Goal: Task Accomplishment & Management: Use online tool/utility

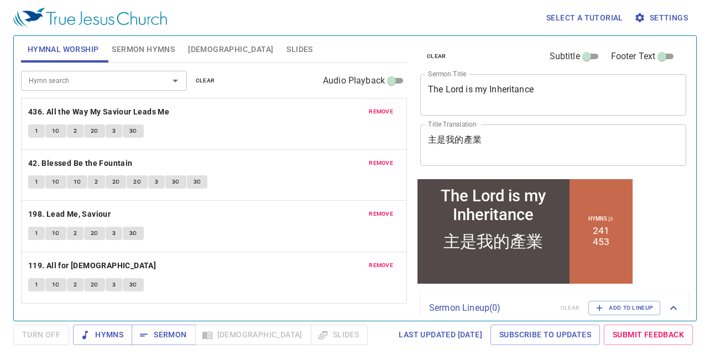
drag, startPoint x: 543, startPoint y: 91, endPoint x: 357, endPoint y: 92, distance: 186.3
click at [381, 92] on div "Hymnal Worship Sermon Hymns Bible Slides Hymn search Hymn search clear Audio Pl…" at bounding box center [355, 174] width 677 height 285
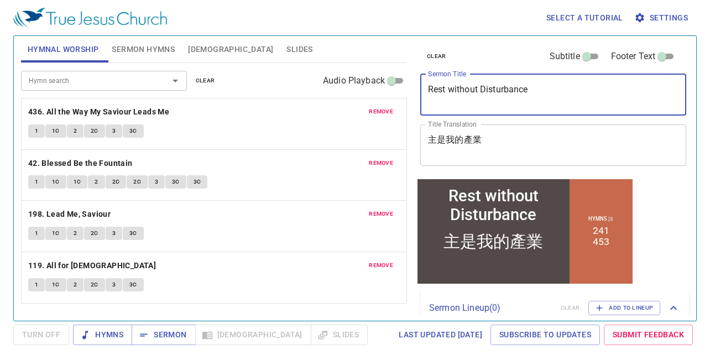
type textarea "Rest without Disturbance"
click at [404, 143] on div "Hymnal Worship Sermon Hymns Bible Slides Hymn search Hymn search clear Audio Pl…" at bounding box center [355, 174] width 677 height 285
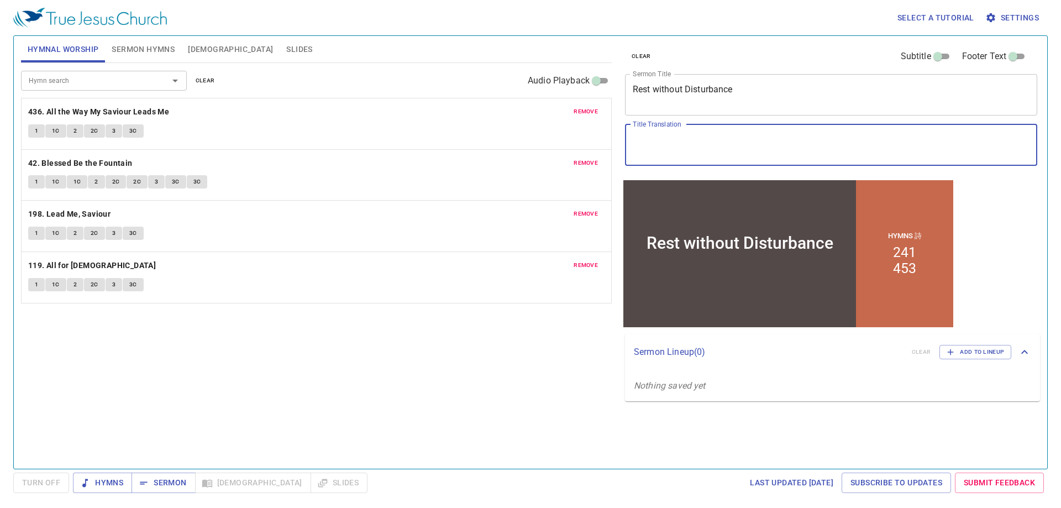
click at [591, 111] on span "remove" at bounding box center [586, 112] width 24 height 10
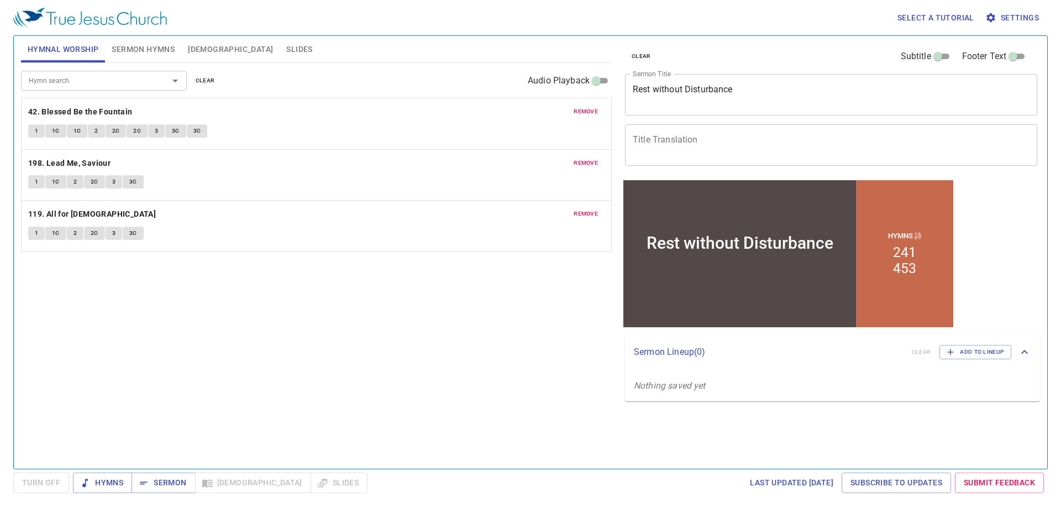
click at [591, 111] on span "remove" at bounding box center [586, 112] width 24 height 10
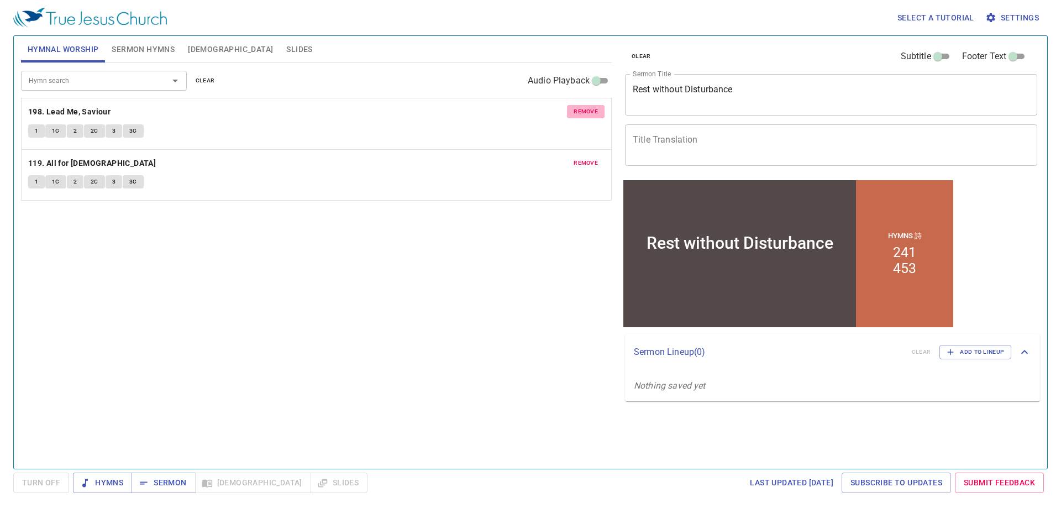
click at [591, 111] on span "remove" at bounding box center [586, 112] width 24 height 10
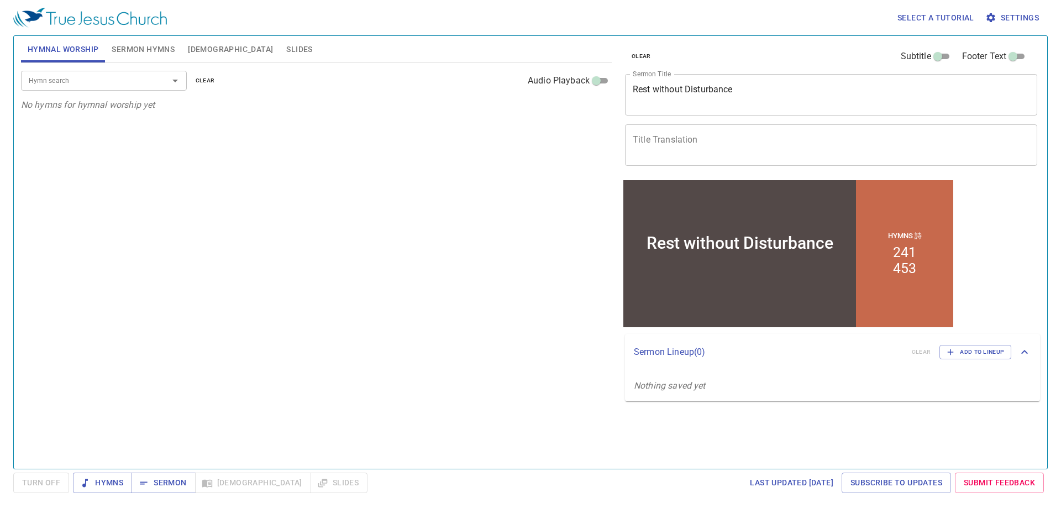
click at [138, 80] on input "Hymn search" at bounding box center [87, 80] width 127 height 13
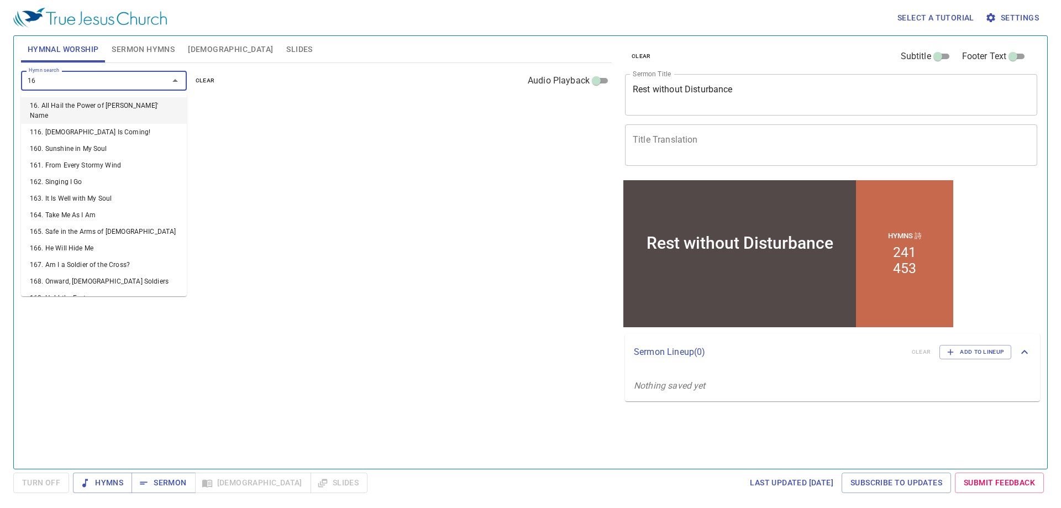
type input "163"
type input "165"
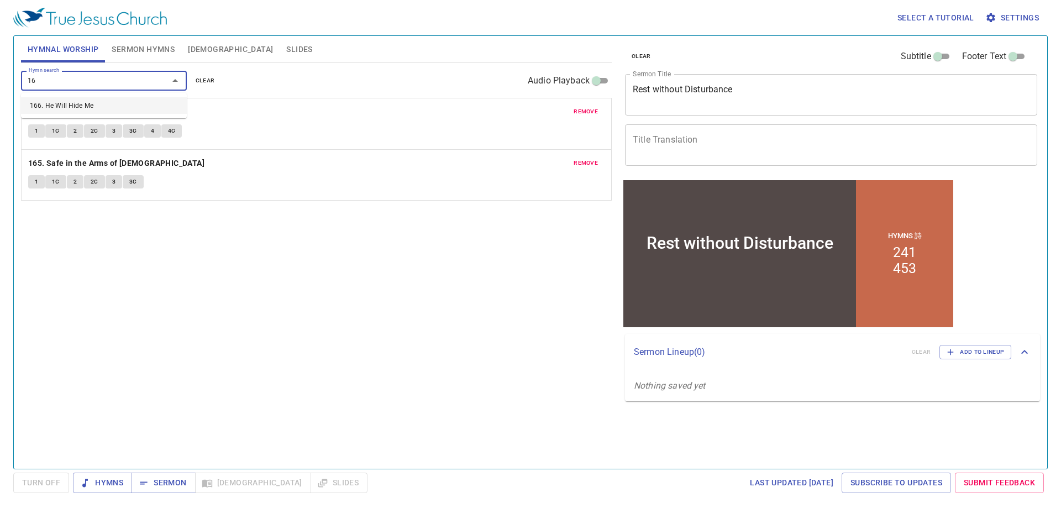
type input "166"
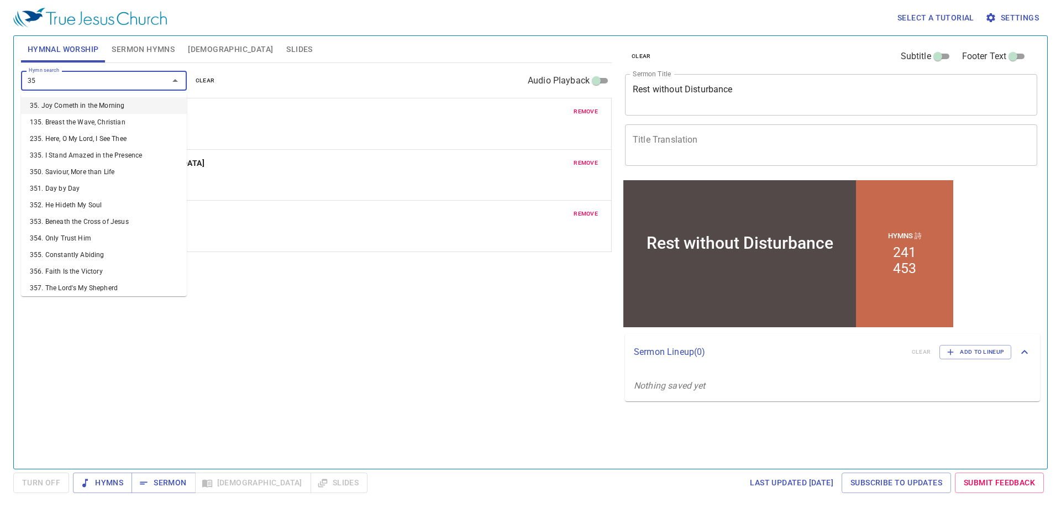
type input "352"
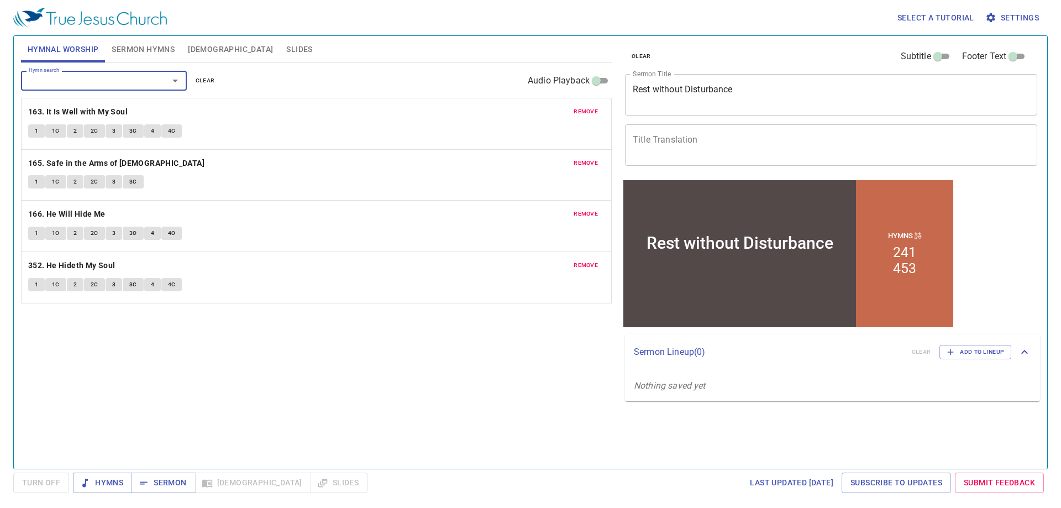
click at [163, 43] on span "Sermon Hymns" at bounding box center [143, 50] width 63 height 14
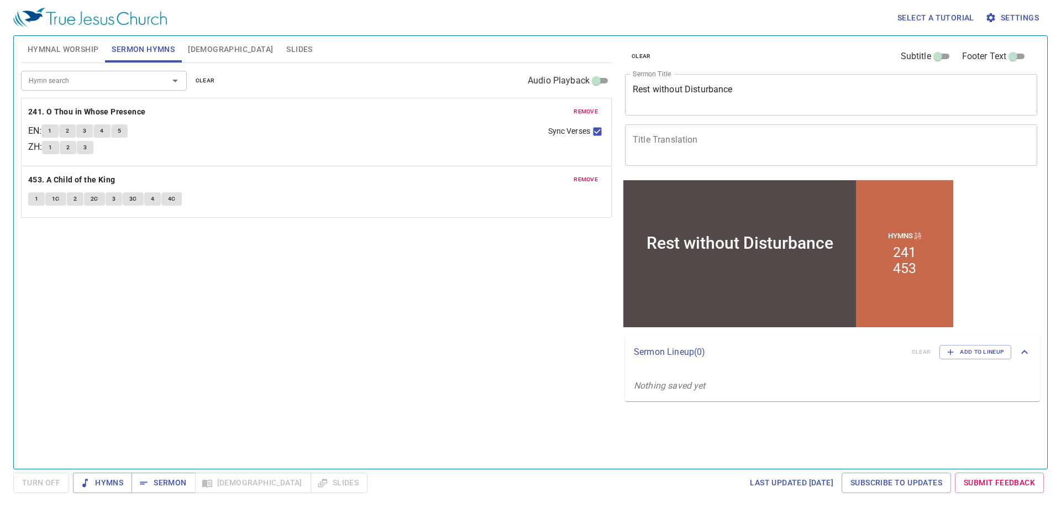
click at [590, 106] on button "remove" at bounding box center [586, 111] width 38 height 13
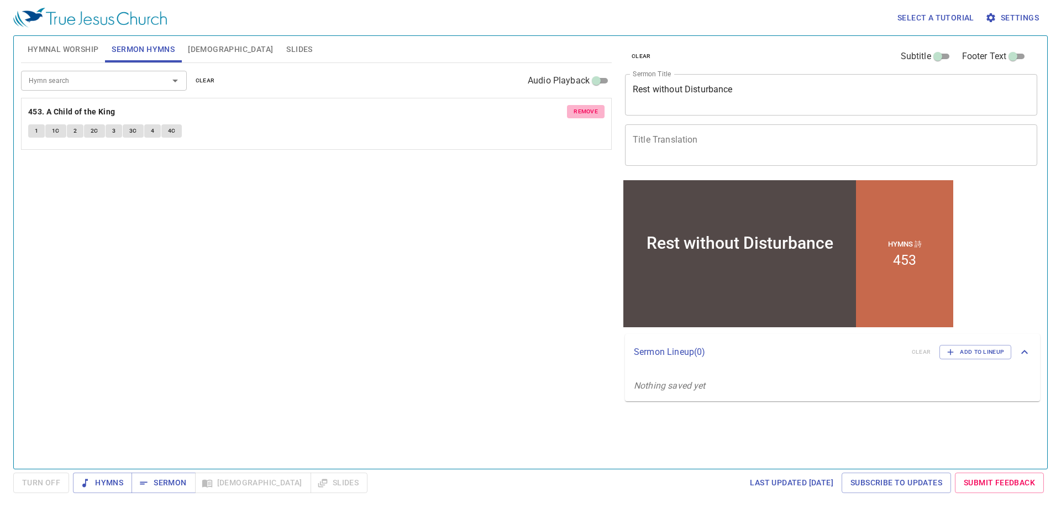
click at [590, 106] on button "remove" at bounding box center [586, 111] width 38 height 13
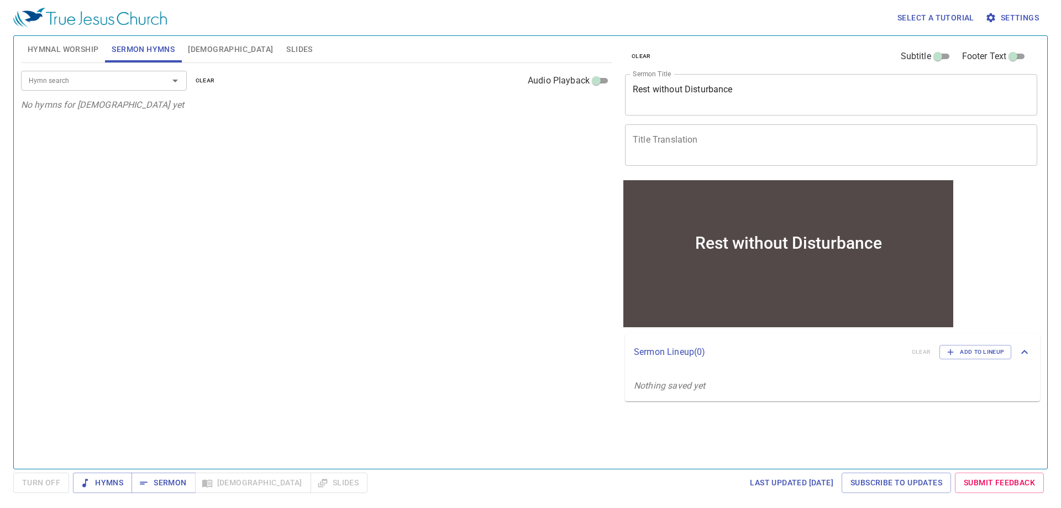
click at [80, 51] on span "Hymnal Worship" at bounding box center [63, 50] width 71 height 14
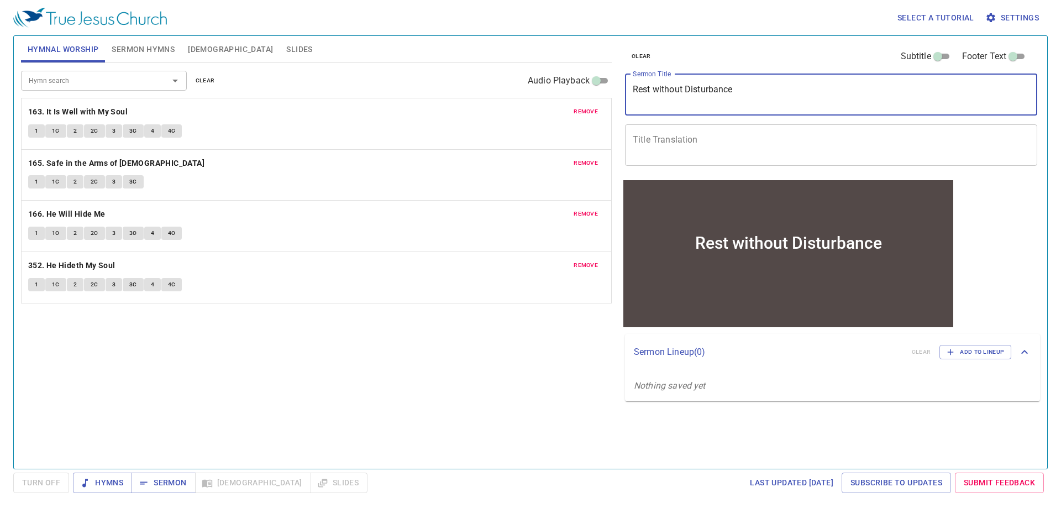
drag, startPoint x: 756, startPoint y: 91, endPoint x: 610, endPoint y: 95, distance: 145.4
click at [610, 95] on div "Hymnal Worship Sermon Hymns Bible Slides Hymn search Hymn search clear Audio Pl…" at bounding box center [531, 248] width 1028 height 433
click at [108, 359] on span "Hymns" at bounding box center [102, 483] width 41 height 14
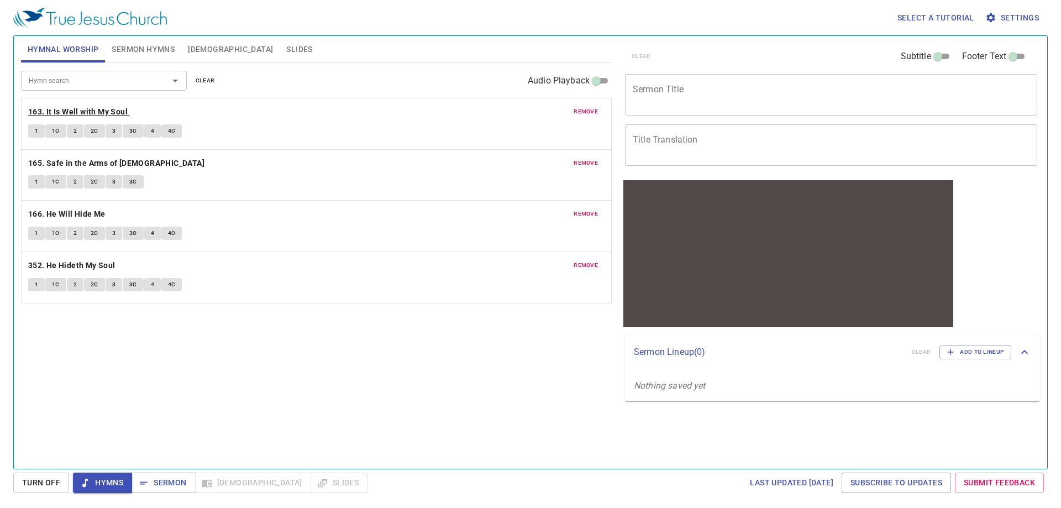
click at [109, 109] on b "163. It Is Well with My Soul" at bounding box center [77, 112] width 99 height 14
click at [43, 130] on button "1" at bounding box center [36, 130] width 17 height 13
click at [52, 132] on span "1C" at bounding box center [56, 131] width 8 height 10
click at [76, 129] on span "2" at bounding box center [75, 131] width 3 height 10
click at [101, 129] on button "2C" at bounding box center [94, 130] width 21 height 13
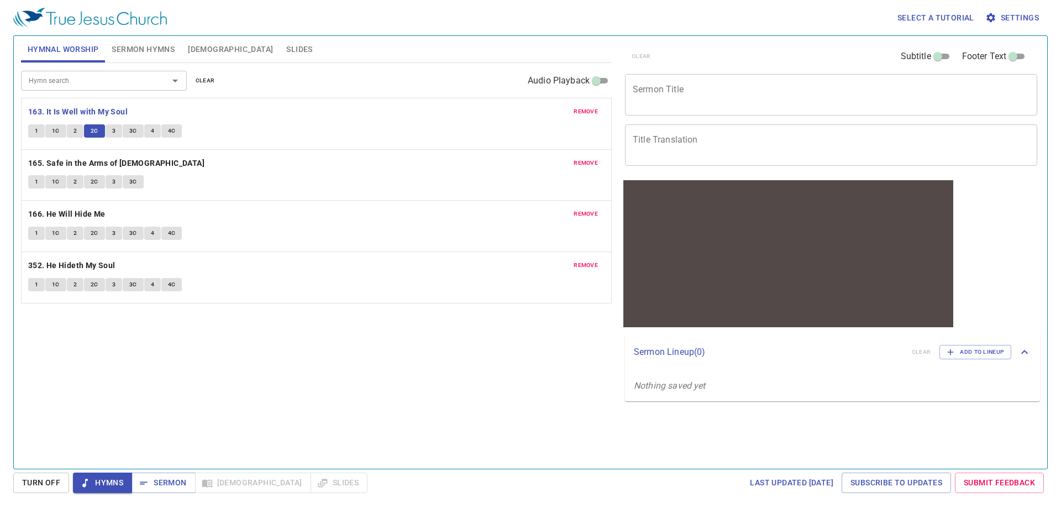
click at [116, 135] on button "3" at bounding box center [114, 130] width 17 height 13
click at [132, 128] on span "3C" at bounding box center [133, 131] width 8 height 10
click at [151, 130] on span "4" at bounding box center [152, 131] width 3 height 10
click at [171, 127] on span "4C" at bounding box center [172, 131] width 8 height 10
click at [77, 163] on b "165. Safe in the Arms of [DEMOGRAPHIC_DATA]" at bounding box center [116, 163] width 176 height 14
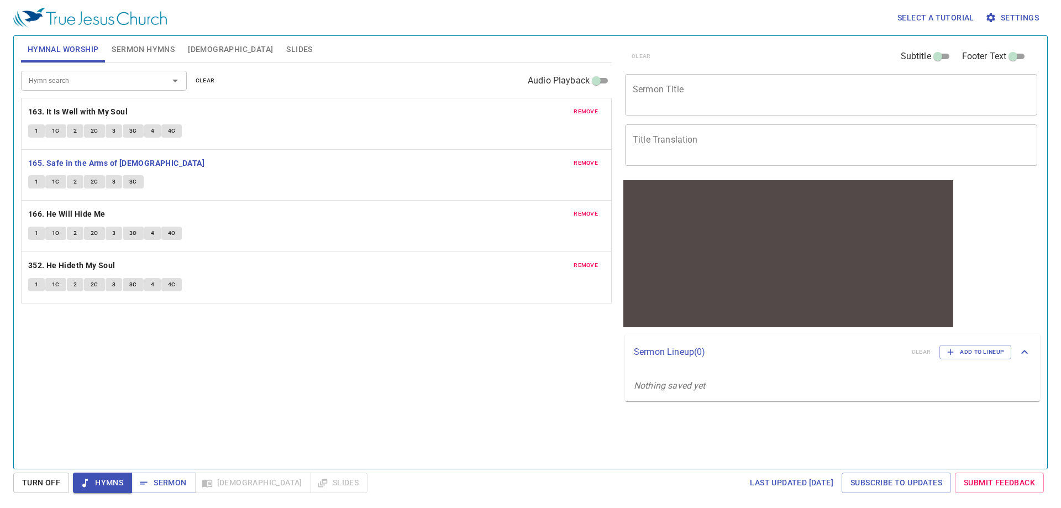
click at [36, 178] on span "1" at bounding box center [36, 182] width 3 height 10
click at [662, 93] on textarea "Sermon Title" at bounding box center [831, 94] width 397 height 21
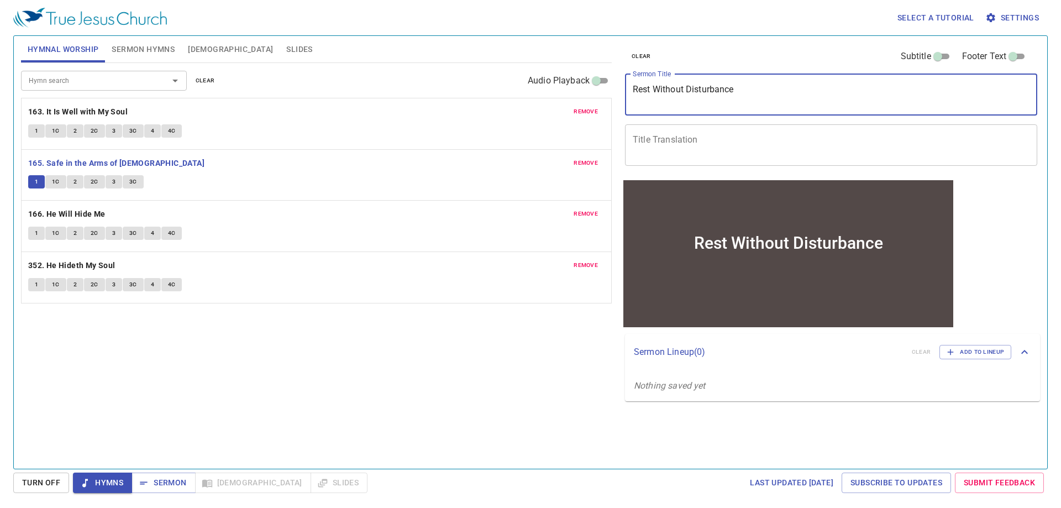
type textarea "Rest Without Disturbance"
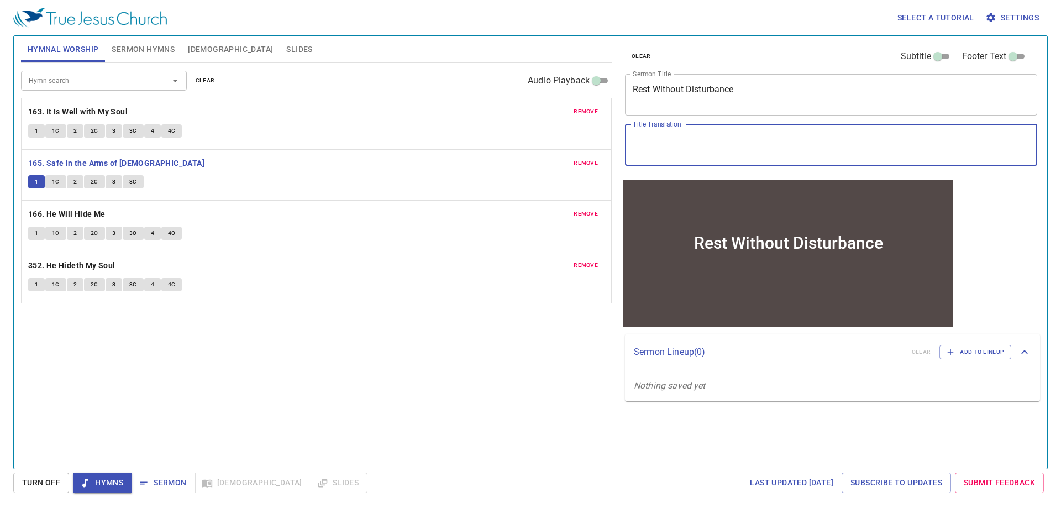
click at [708, 135] on textarea "Title Translation" at bounding box center [831, 144] width 397 height 21
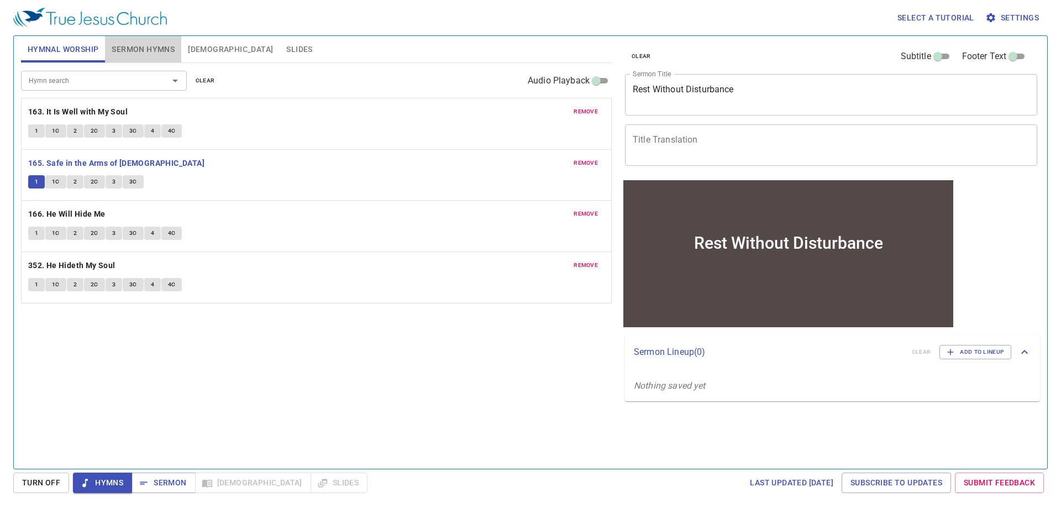
click at [147, 46] on span "Sermon Hymns" at bounding box center [143, 50] width 63 height 14
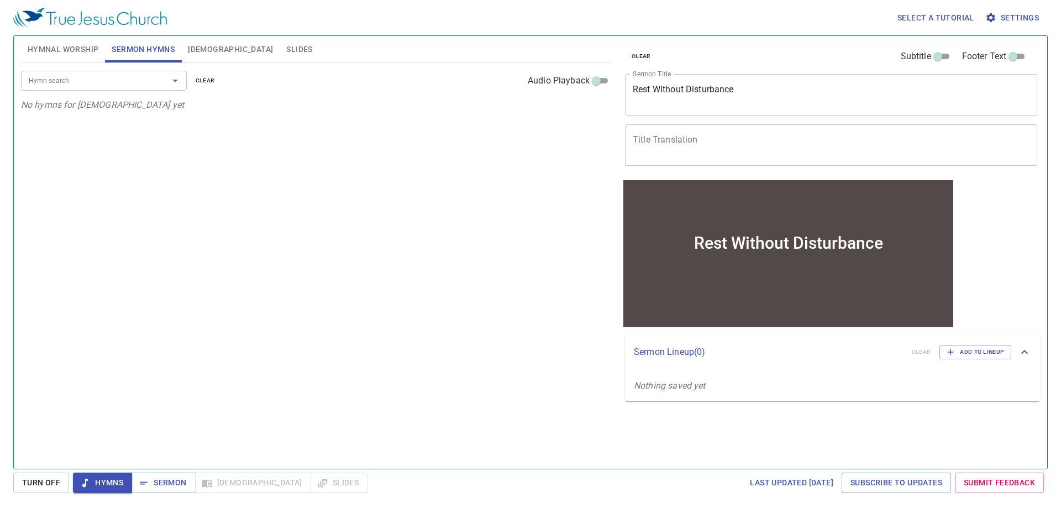
click at [77, 83] on input "Hymn search" at bounding box center [87, 80] width 127 height 13
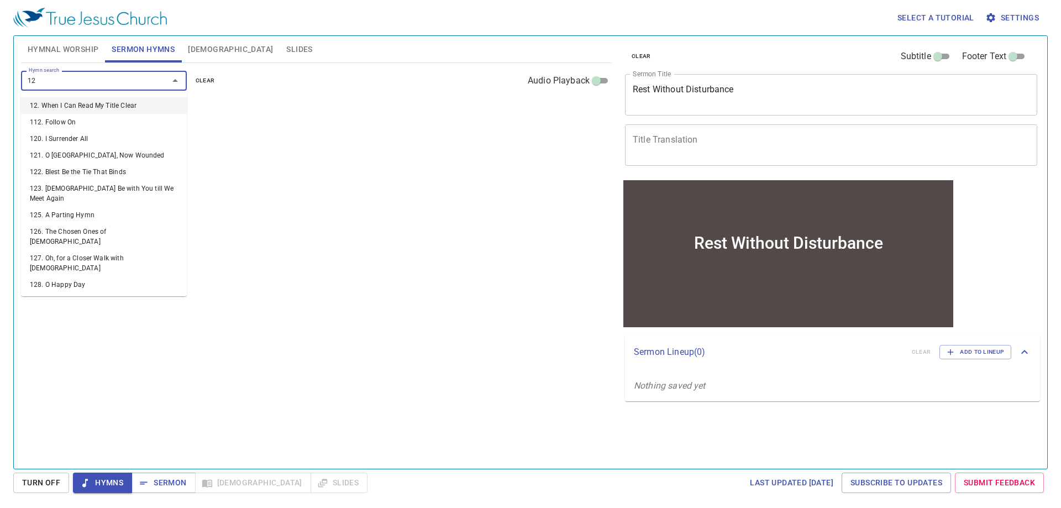
type input "129"
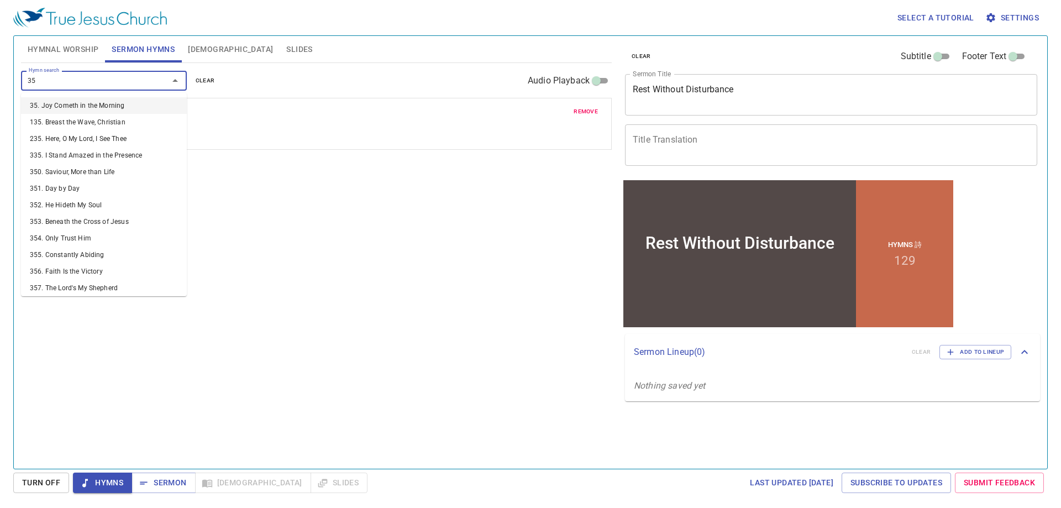
type input "356"
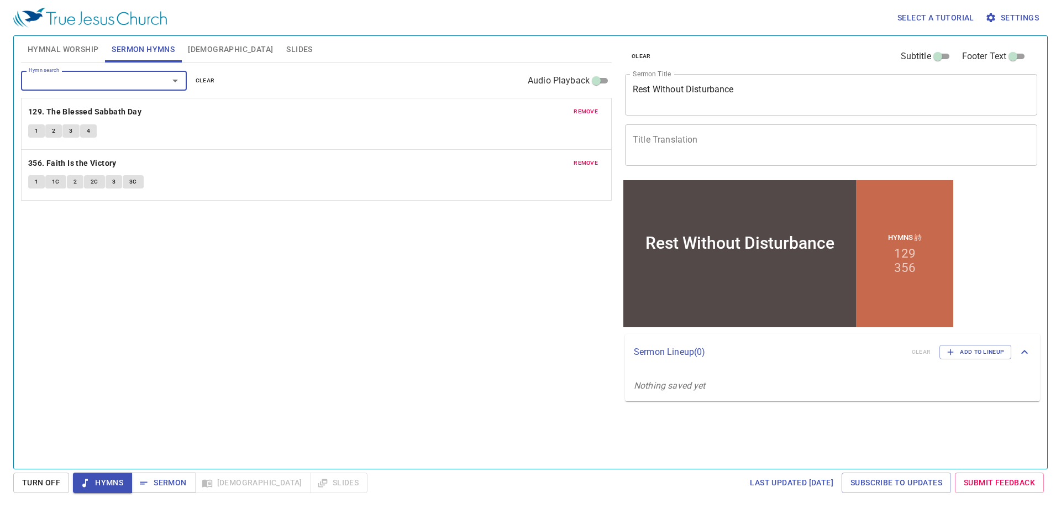
click at [670, 88] on textarea "Rest Without Disturbance" at bounding box center [831, 94] width 397 height 21
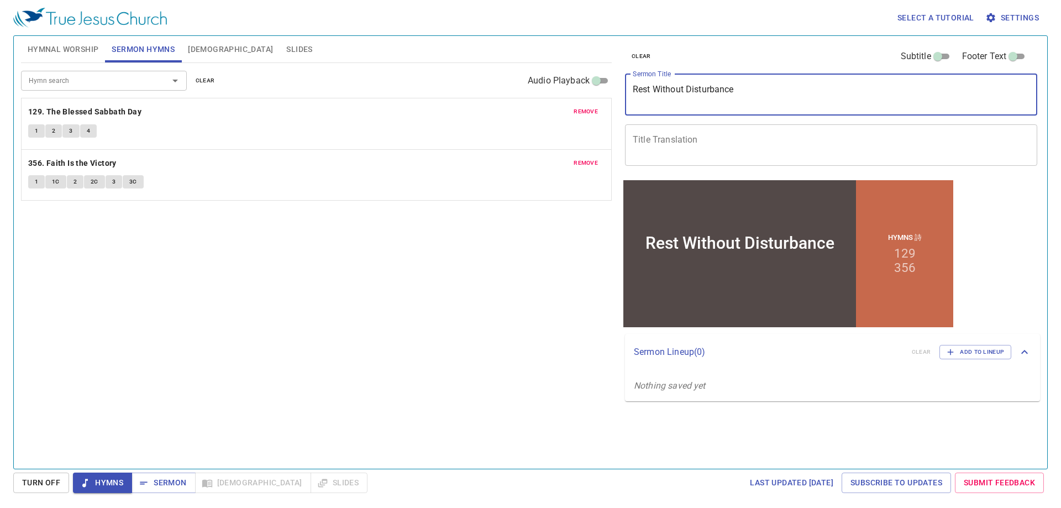
click at [670, 88] on textarea "Rest Without Disturbance" at bounding box center [831, 94] width 397 height 21
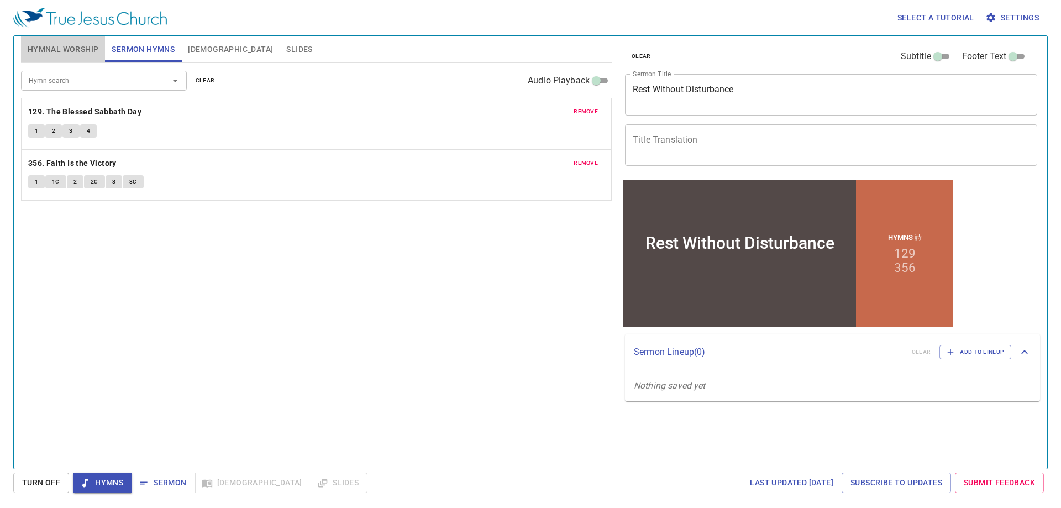
click at [65, 43] on span "Hymnal Worship" at bounding box center [63, 50] width 71 height 14
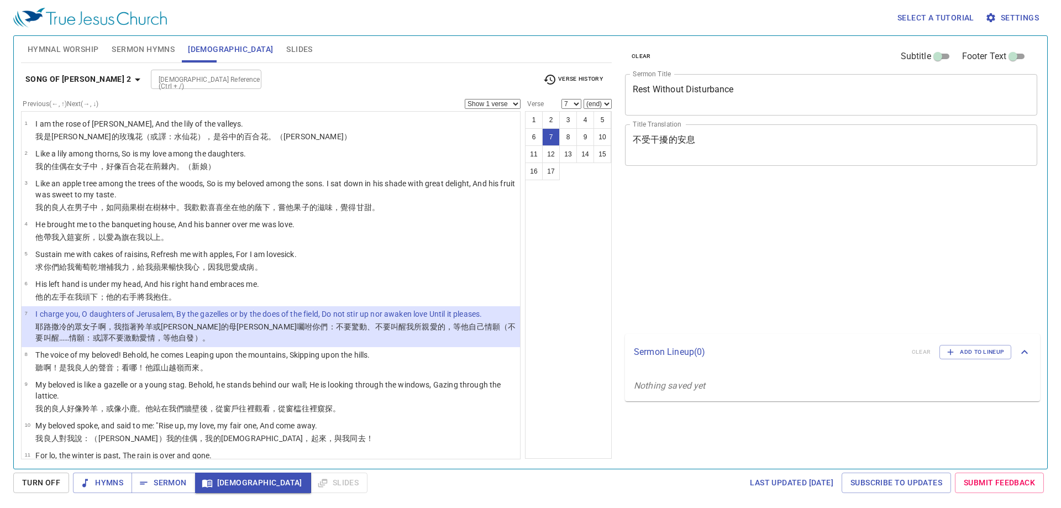
select select "7"
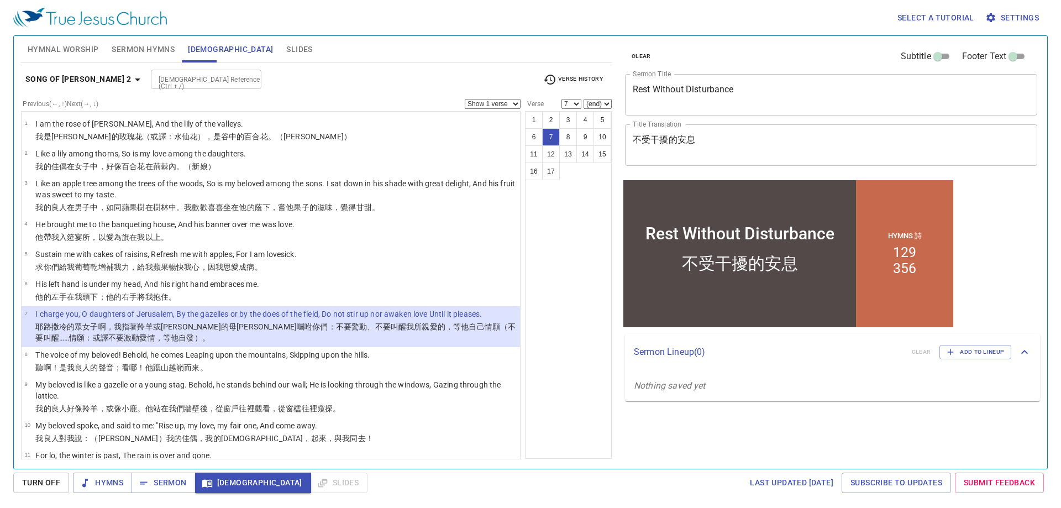
scroll to position [55, 0]
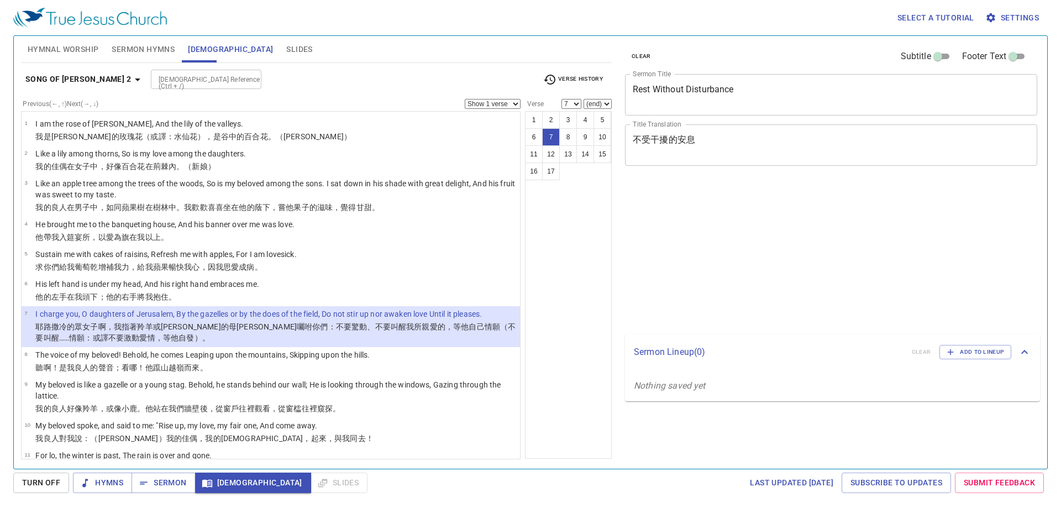
select select "7"
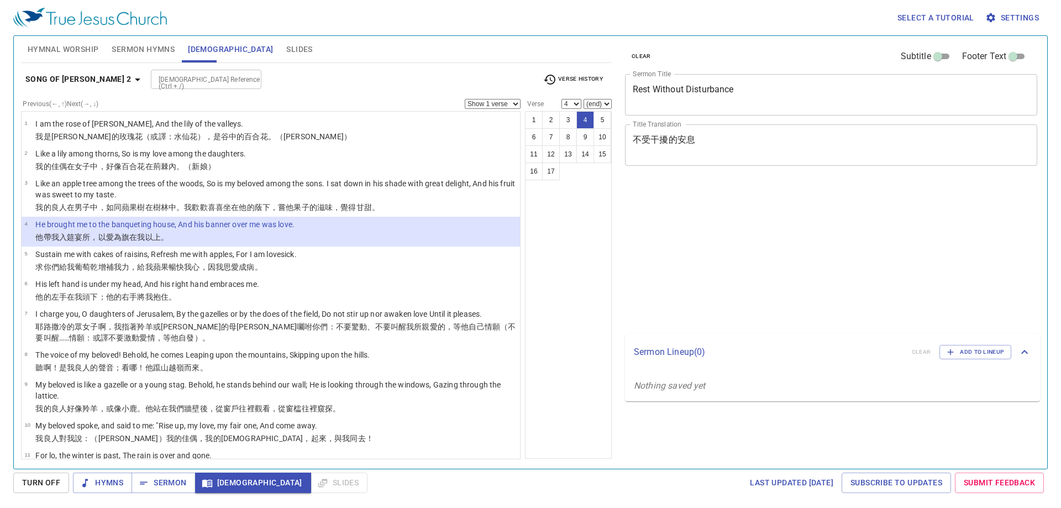
select select "4"
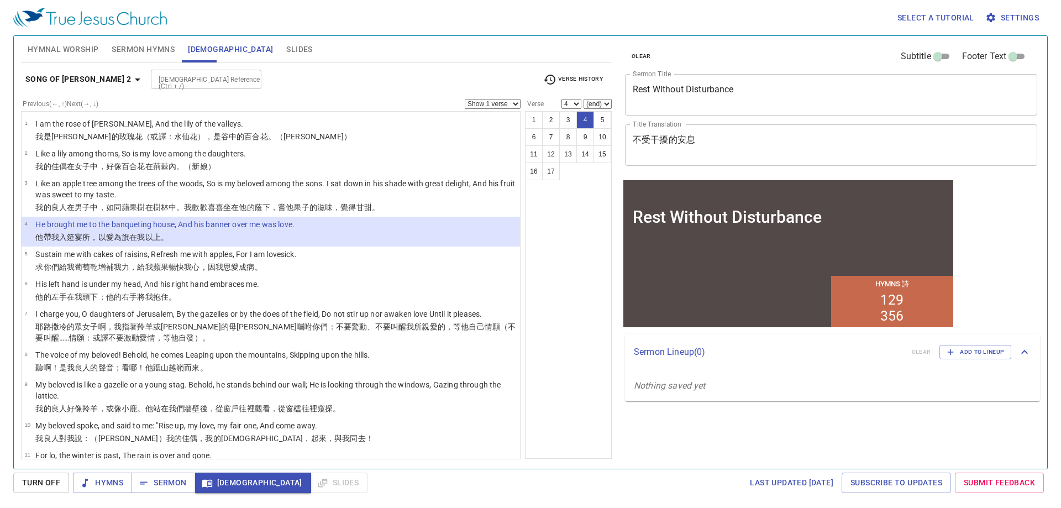
scroll to position [55, 0]
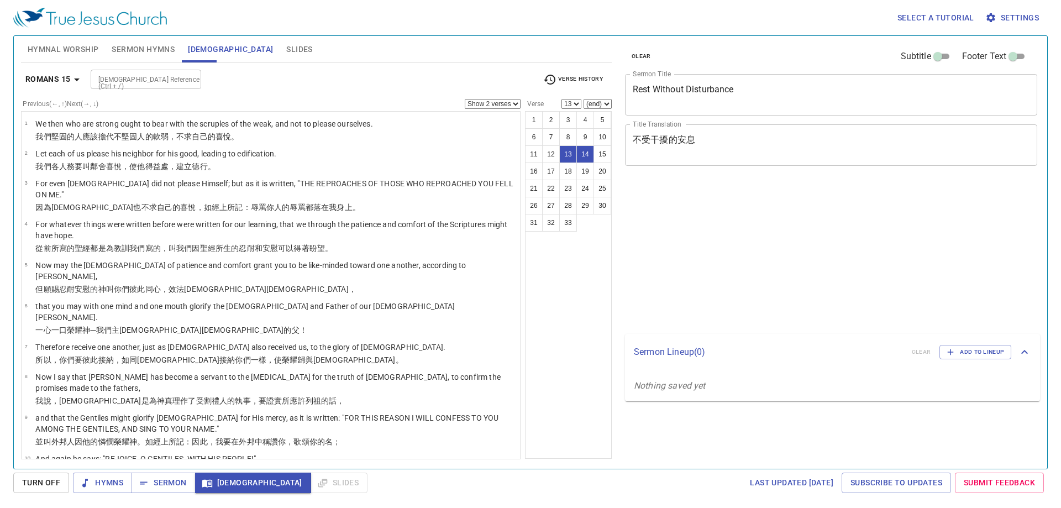
select select "2"
select select "13"
select select "2"
select select "13"
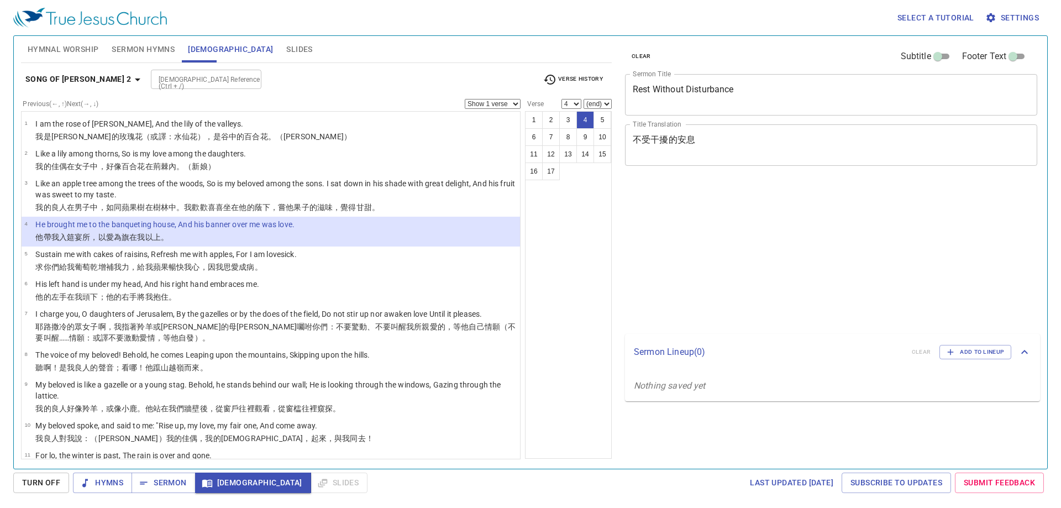
select select "4"
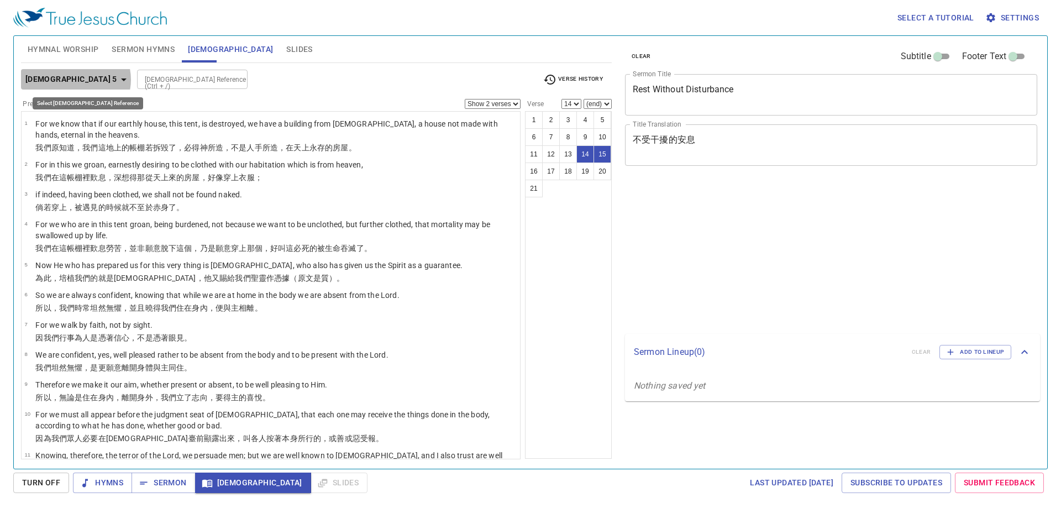
select select "2"
select select "14"
click at [75, 80] on b "[DEMOGRAPHIC_DATA] 5" at bounding box center [71, 79] width 92 height 14
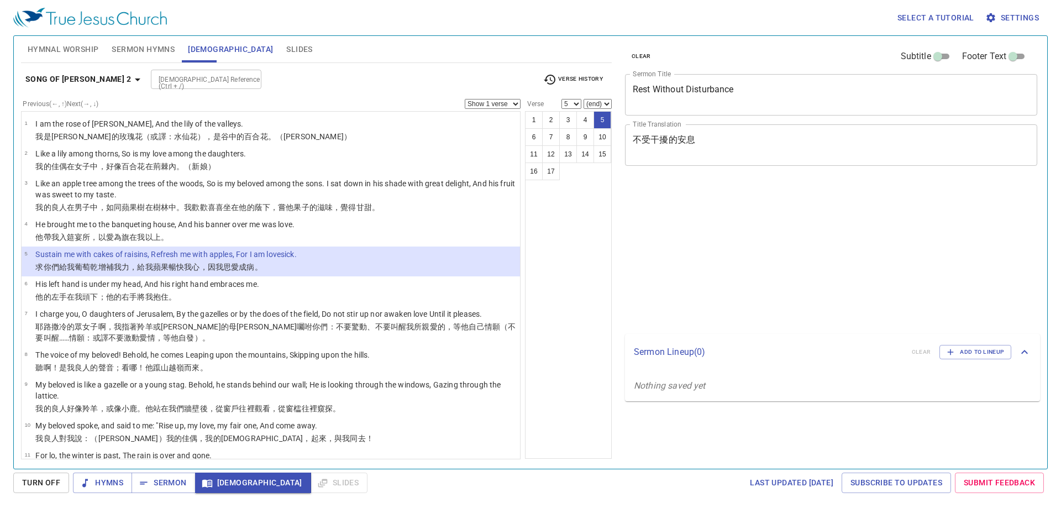
select select "5"
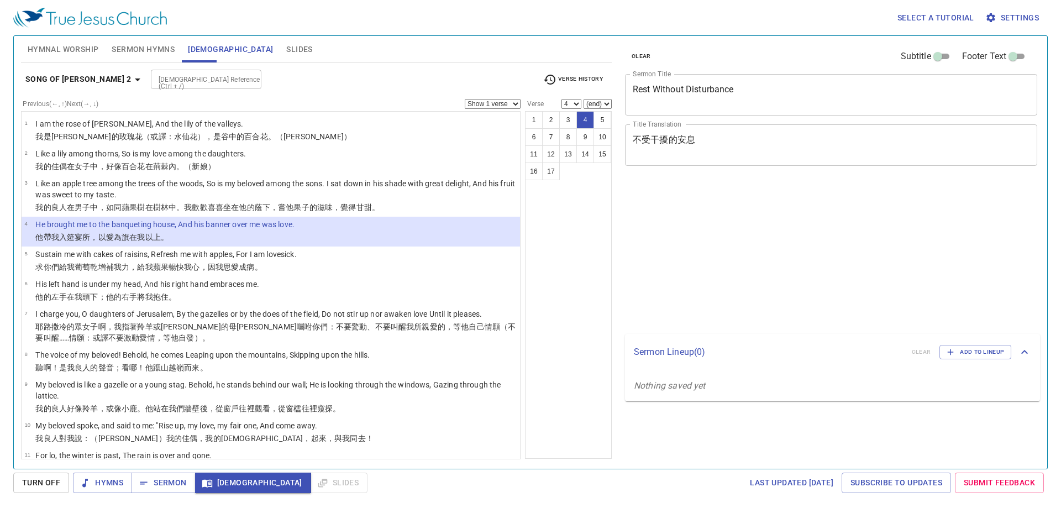
select select "4"
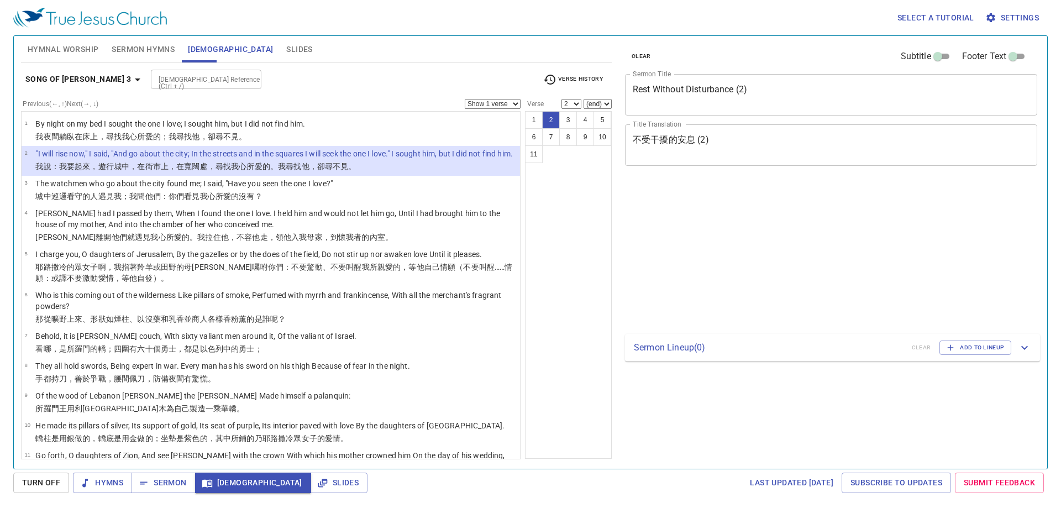
select select "2"
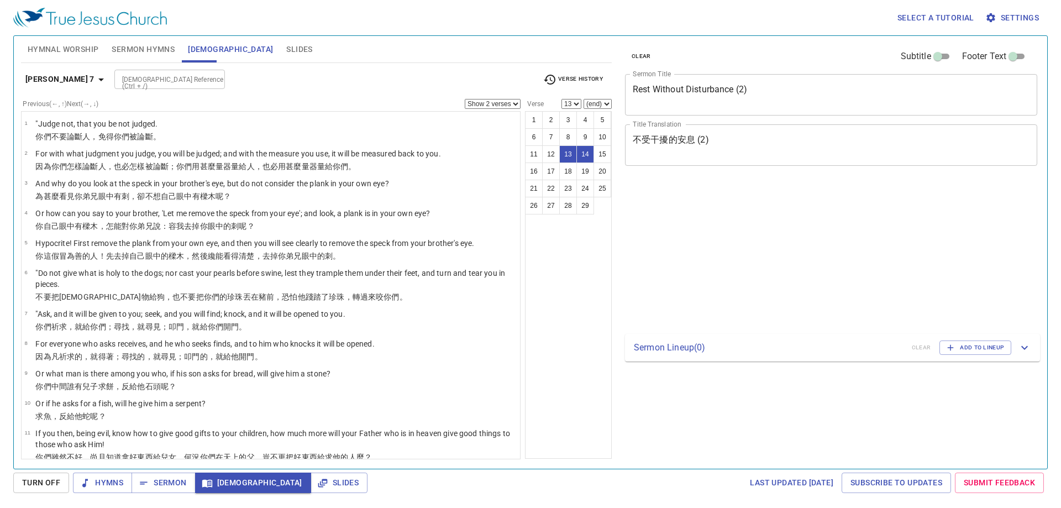
select select "2"
select select "13"
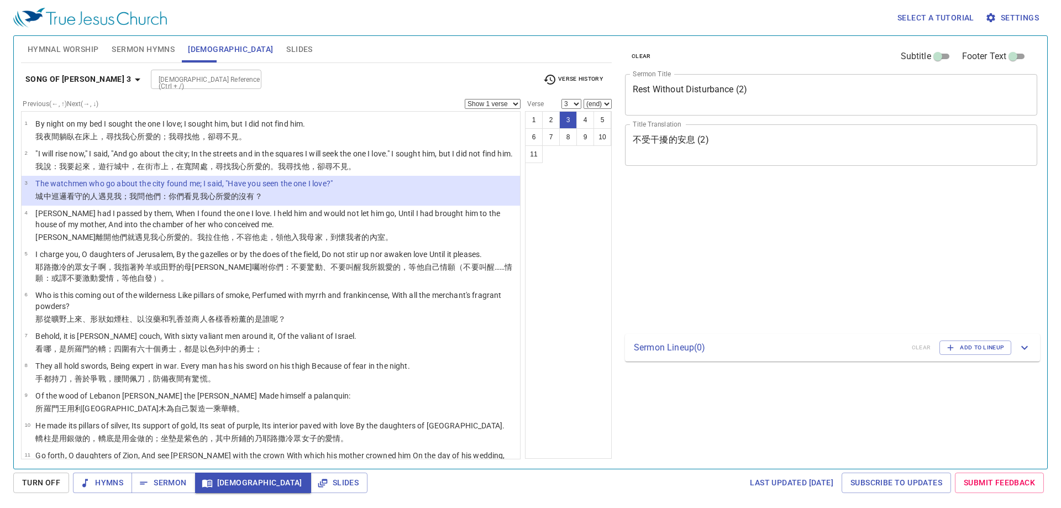
select select "3"
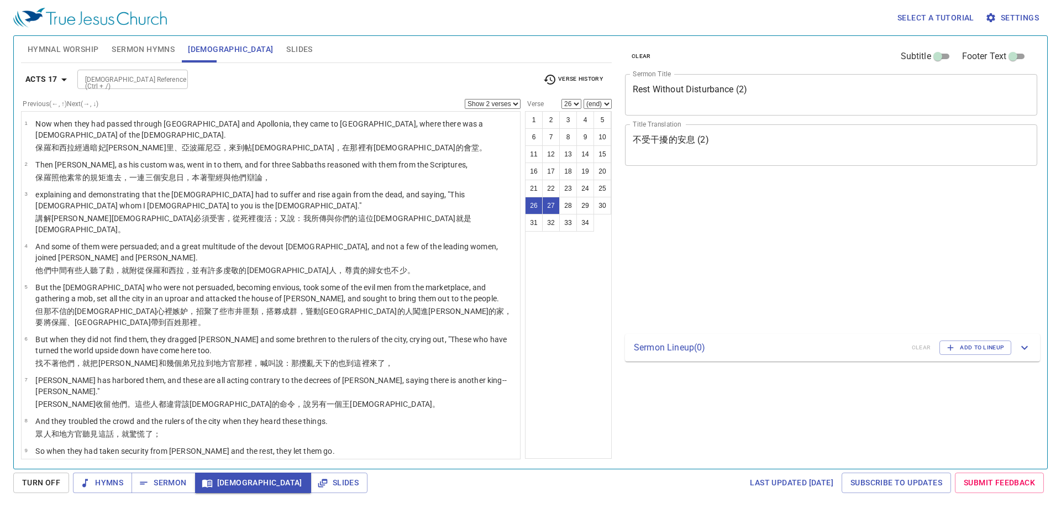
select select "2"
select select "26"
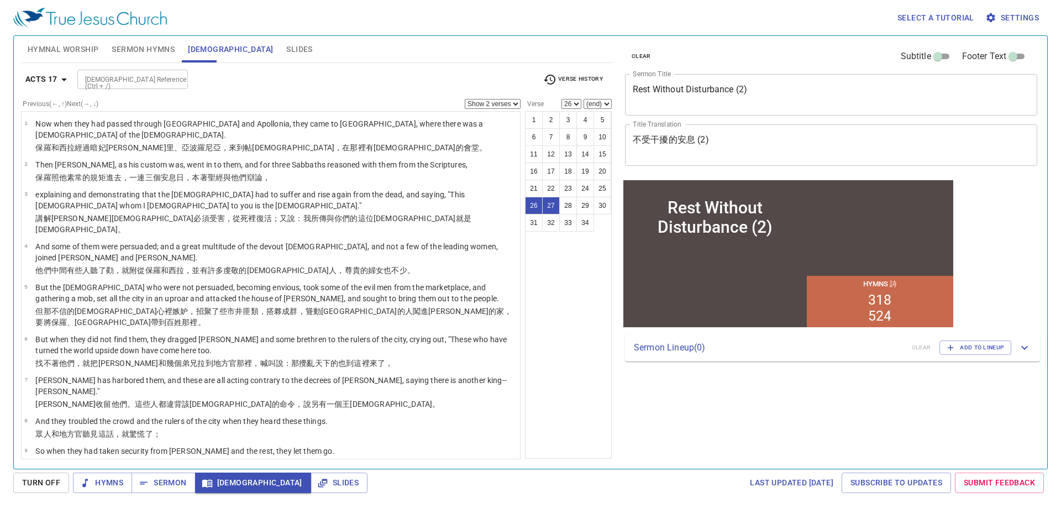
scroll to position [730, 0]
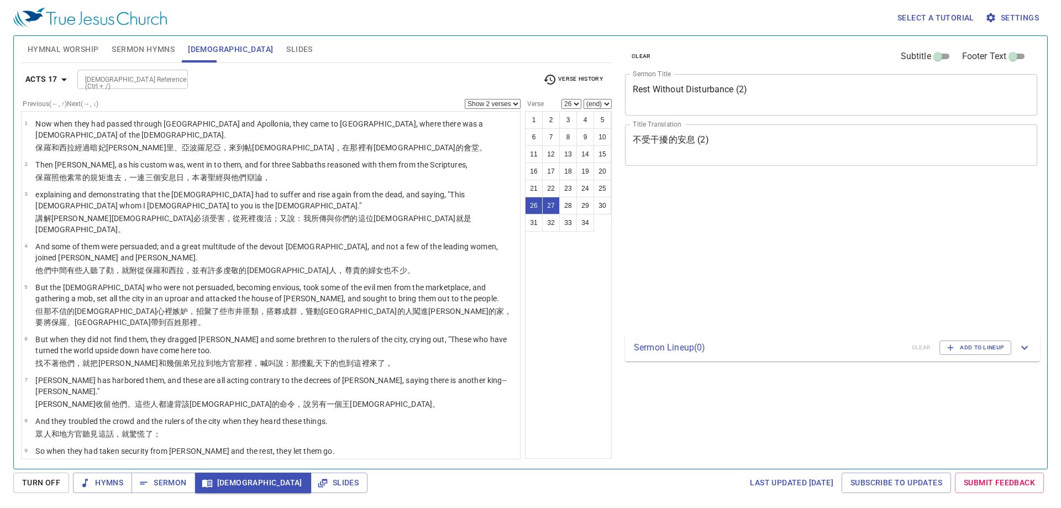
select select "2"
select select "26"
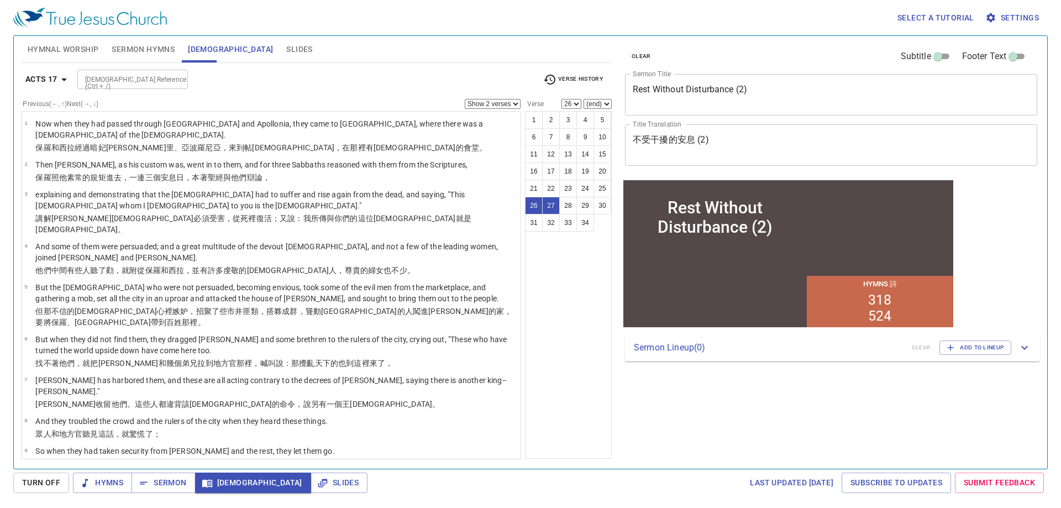
scroll to position [730, 0]
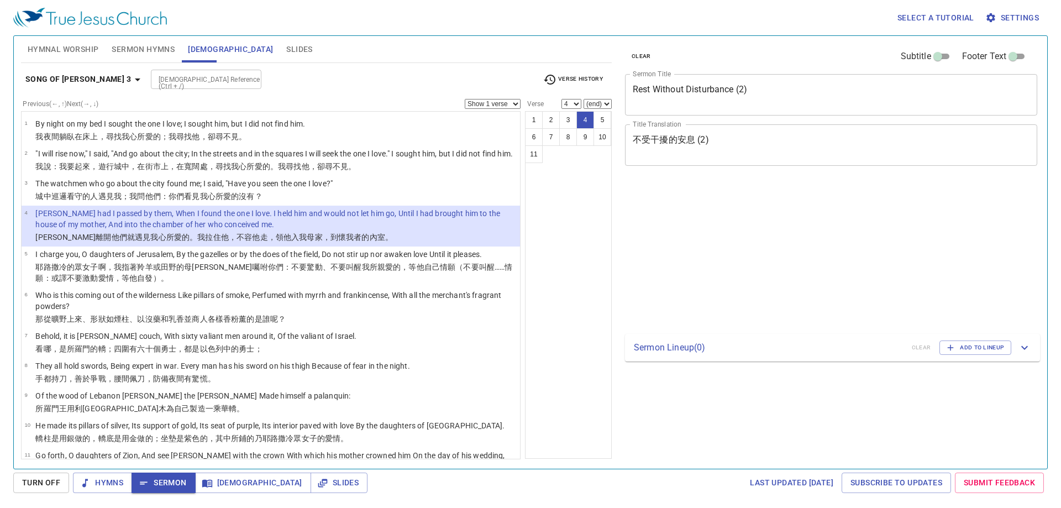
select select "4"
